Goal: Navigation & Orientation: Understand site structure

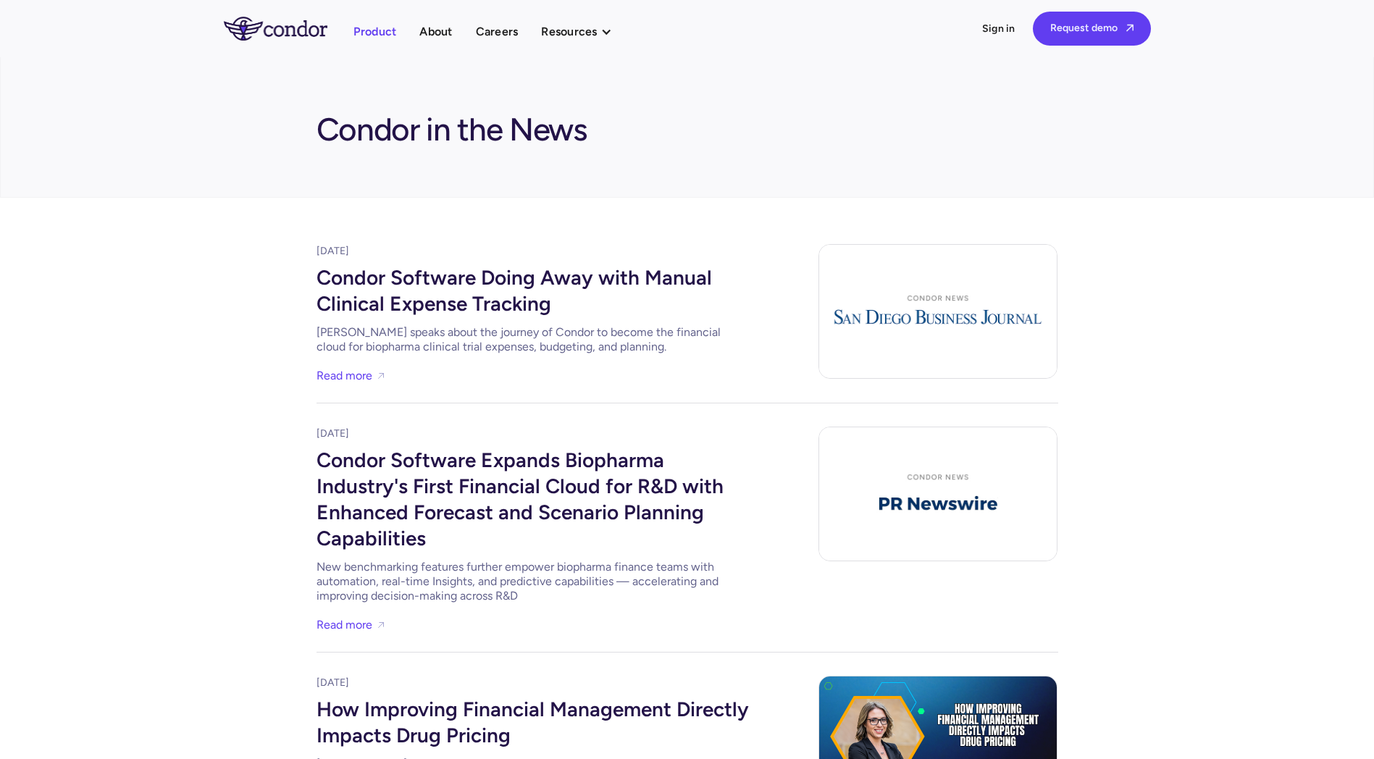
click at [380, 30] on link "Product" at bounding box center [375, 32] width 43 height 20
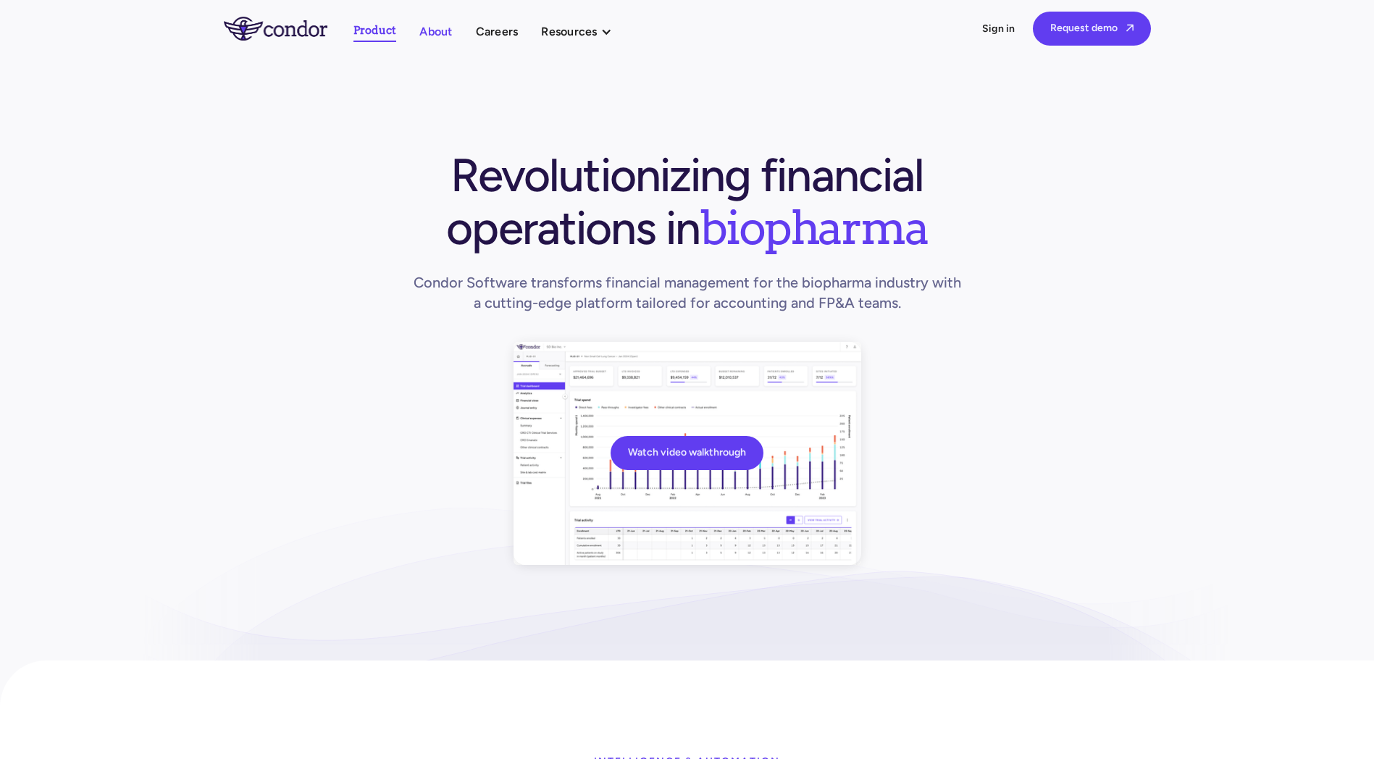
click at [441, 40] on ul "Product About Careers Resources Thought leadership Case studies News Events" at bounding box center [490, 31] width 273 height 21
click at [435, 34] on link "About" at bounding box center [435, 32] width 33 height 20
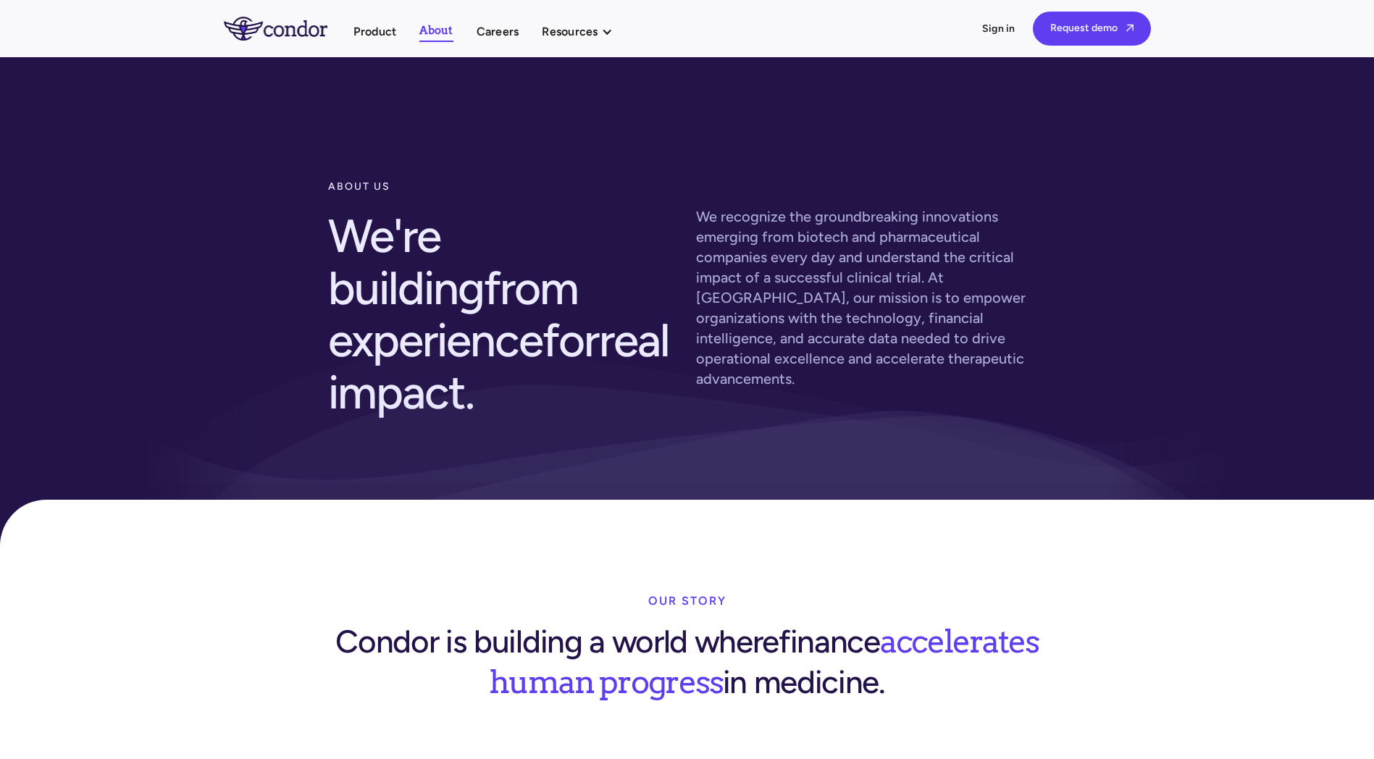
drag, startPoint x: 164, startPoint y: 334, endPoint x: 164, endPoint y: 49, distance: 284.7
click at [485, 38] on link "Careers" at bounding box center [498, 32] width 43 height 20
